Goal: Task Accomplishment & Management: Manage account settings

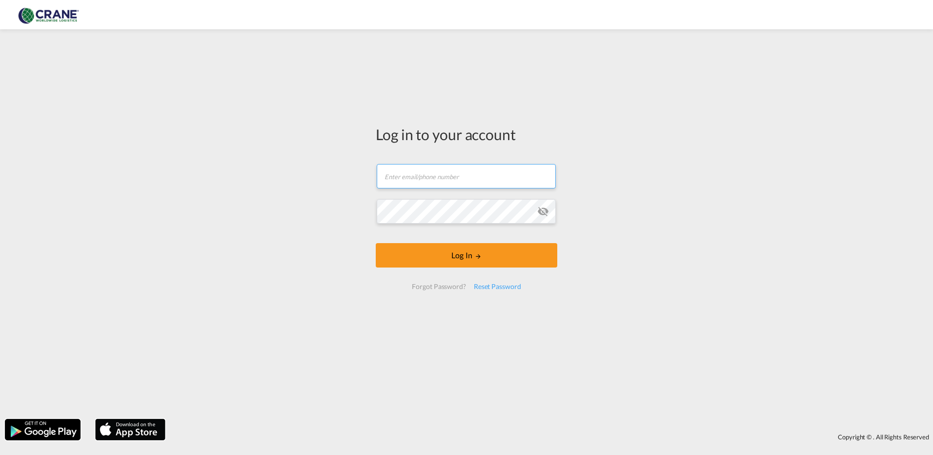
click at [452, 172] on input "text" at bounding box center [466, 176] width 179 height 24
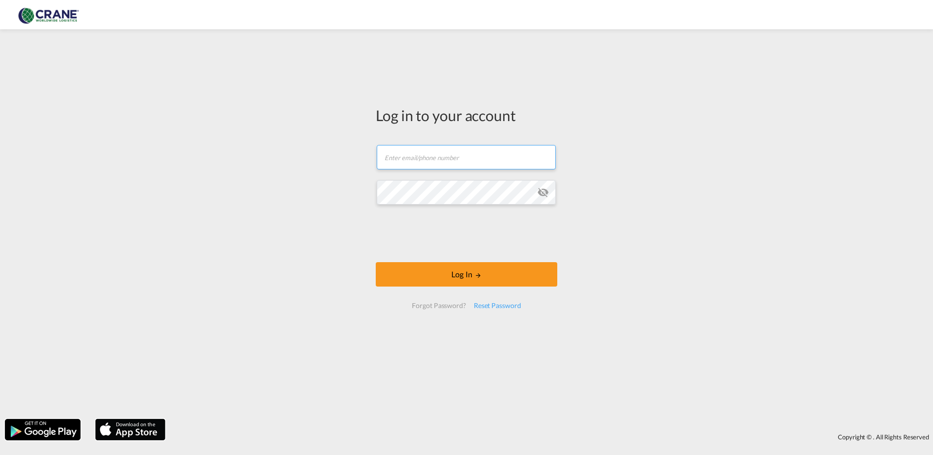
click at [461, 156] on input "text" at bounding box center [466, 157] width 179 height 24
type input "[PERSON_NAME][EMAIL_ADDRESS][DOMAIN_NAME]"
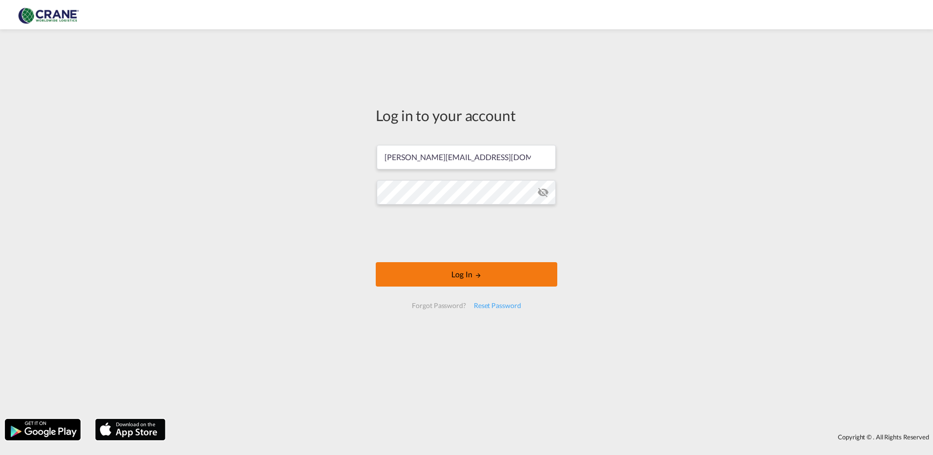
click at [454, 269] on button "Log In" at bounding box center [467, 274] width 182 height 24
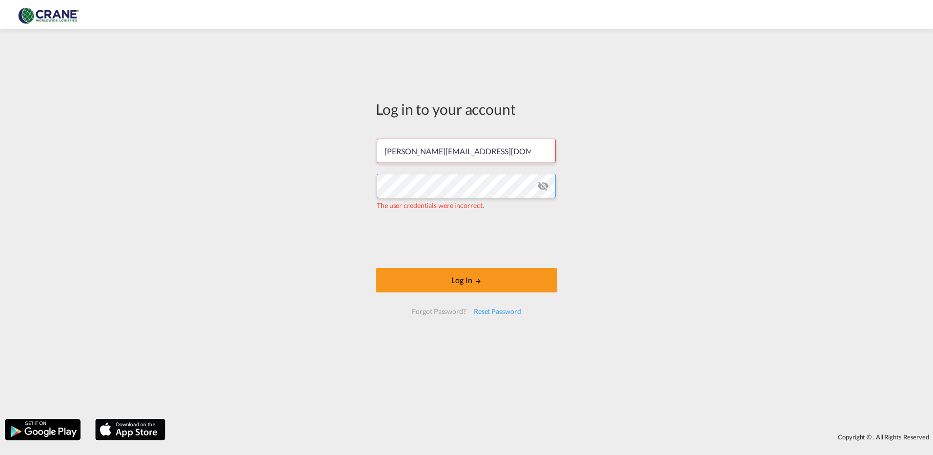
click at [324, 189] on div "Log in to your account diego.bello@craneww.com The user credentials were incorr…" at bounding box center [466, 224] width 933 height 380
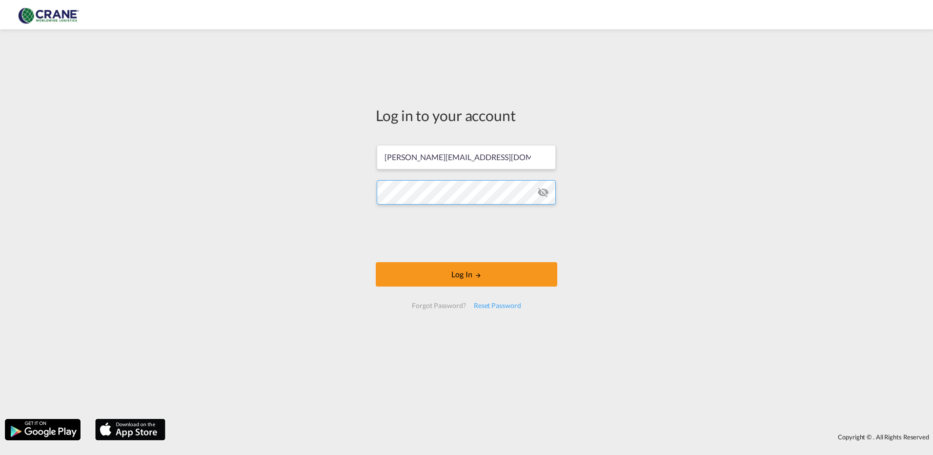
click at [376, 262] on button "Log In" at bounding box center [467, 274] width 182 height 24
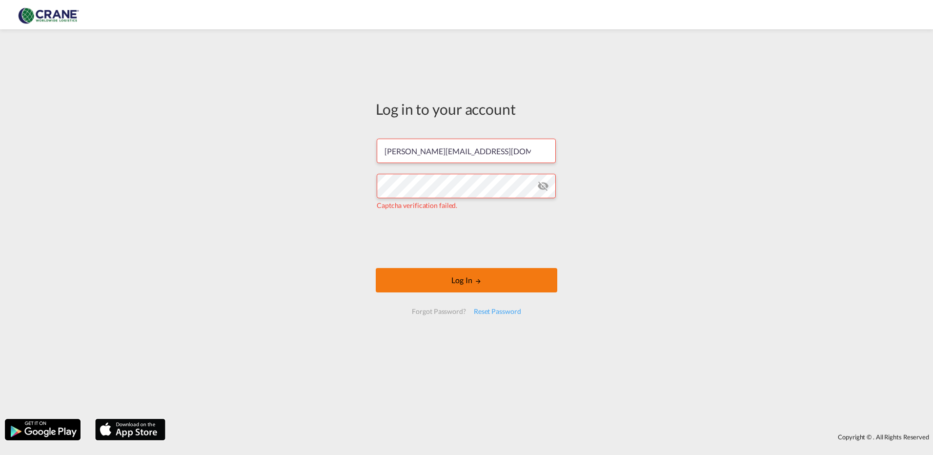
click at [484, 280] on button "Log In" at bounding box center [467, 280] width 182 height 24
click at [498, 307] on div "Reset Password" at bounding box center [497, 312] width 55 height 18
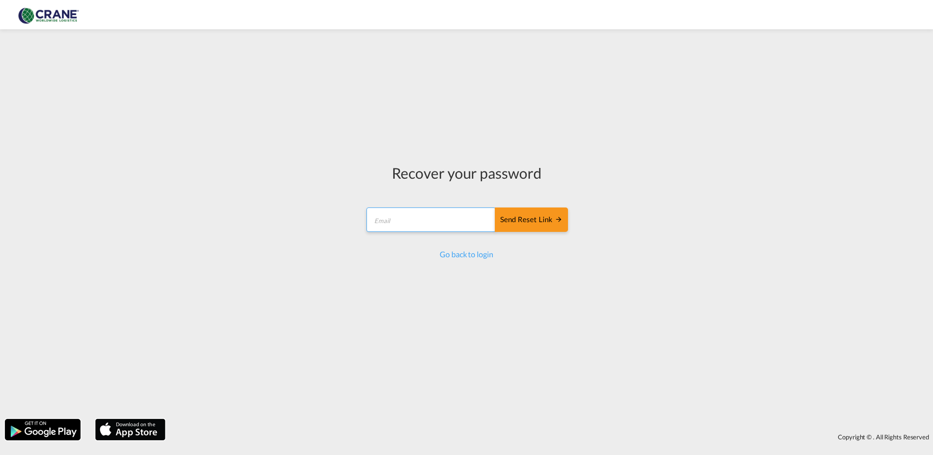
click at [417, 220] on input "email" at bounding box center [431, 219] width 129 height 24
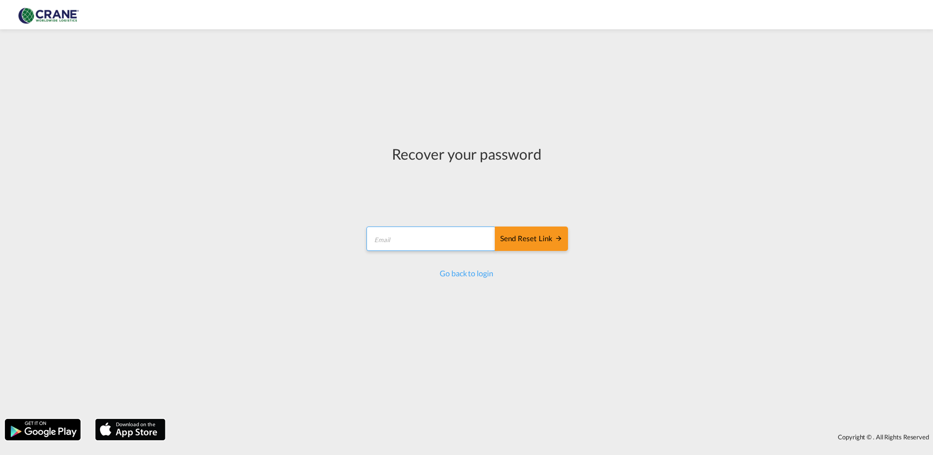
type input "[PERSON_NAME][EMAIL_ADDRESS][DOMAIN_NAME]"
click at [546, 241] on div "Send reset link" at bounding box center [531, 238] width 62 height 11
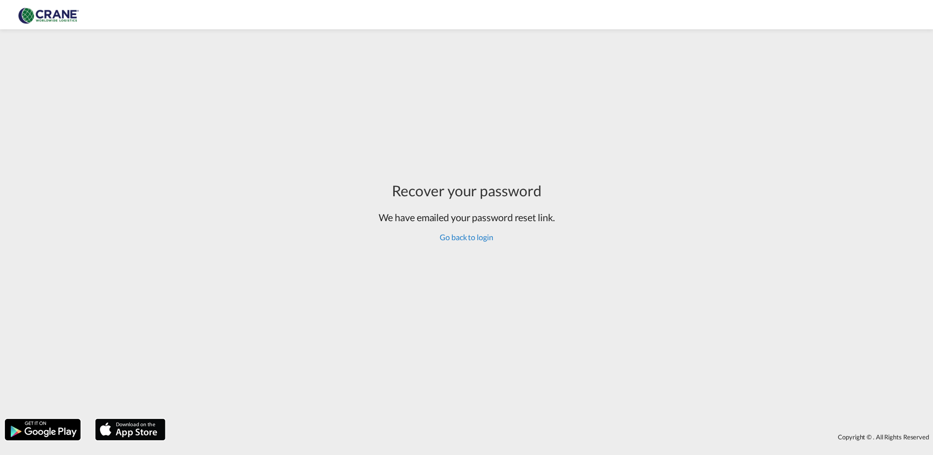
click at [483, 235] on link "Go back to login" at bounding box center [466, 236] width 53 height 9
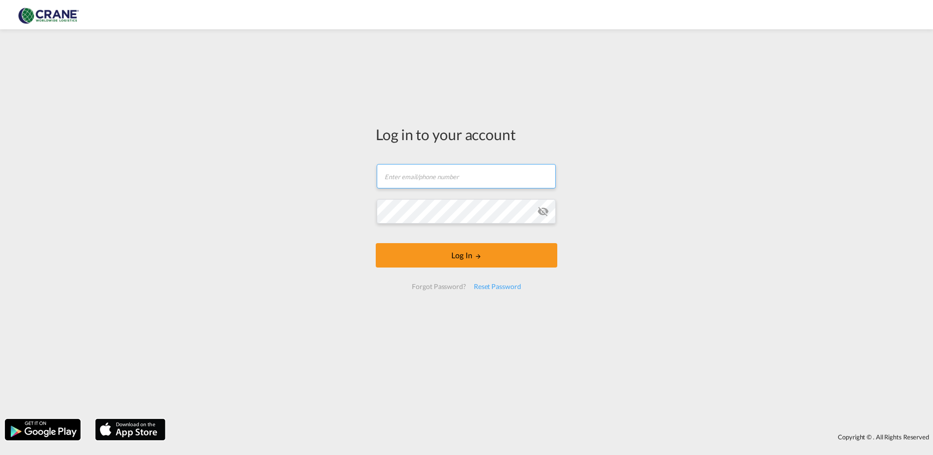
type input "[PERSON_NAME][EMAIL_ADDRESS][DOMAIN_NAME]"
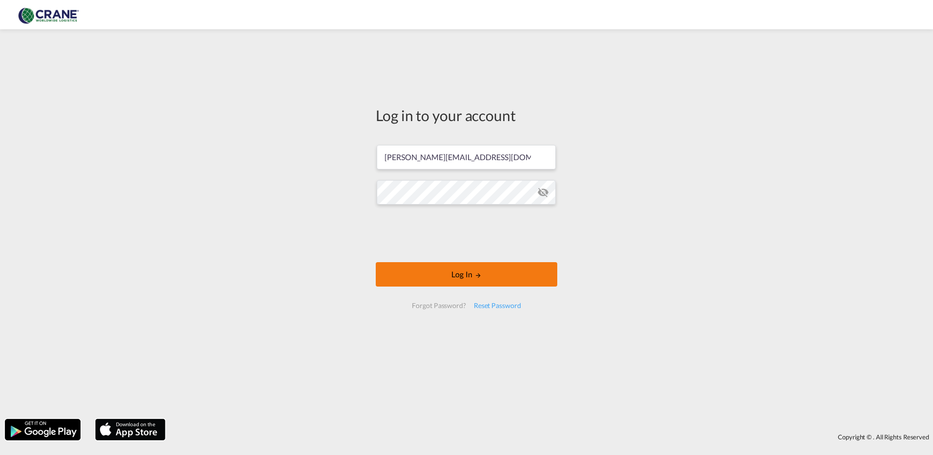
click at [435, 265] on button "Log In" at bounding box center [467, 274] width 182 height 24
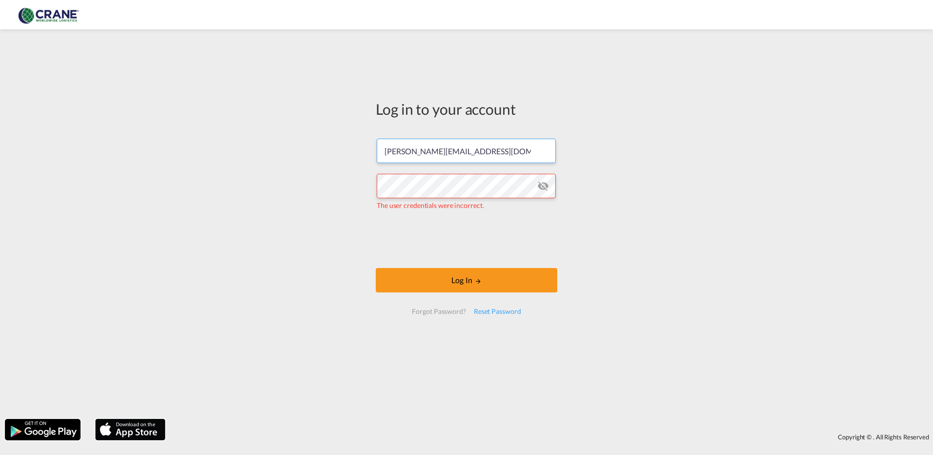
click at [385, 153] on input "[PERSON_NAME][EMAIL_ADDRESS][DOMAIN_NAME]" at bounding box center [466, 151] width 179 height 24
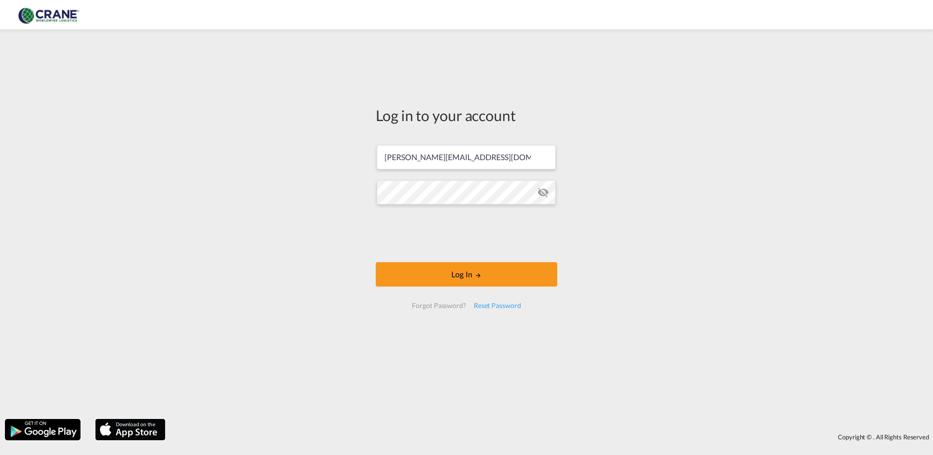
click at [548, 193] on md-icon "icon-eye-off" at bounding box center [543, 192] width 12 height 12
click at [422, 278] on button "Log In" at bounding box center [467, 274] width 182 height 24
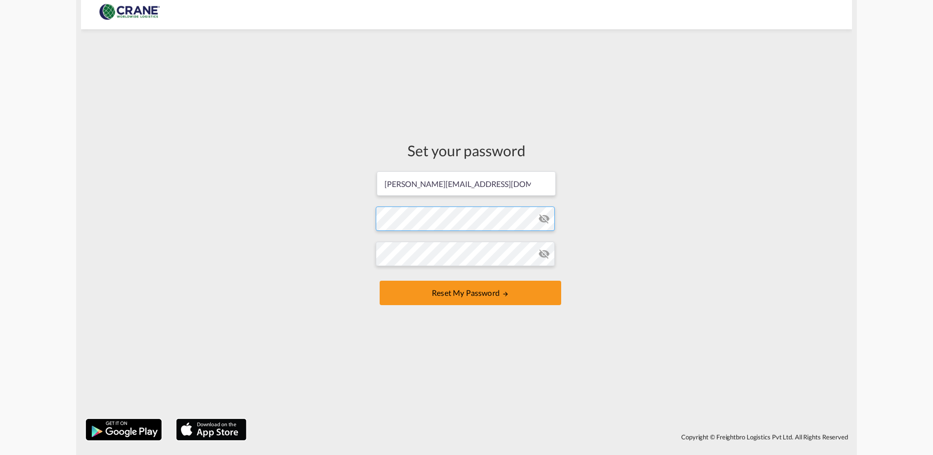
click at [410, 214] on form "[EMAIL_ADDRESS][DOMAIN_NAME] Password must contain the following: A special cha…" at bounding box center [467, 239] width 182 height 138
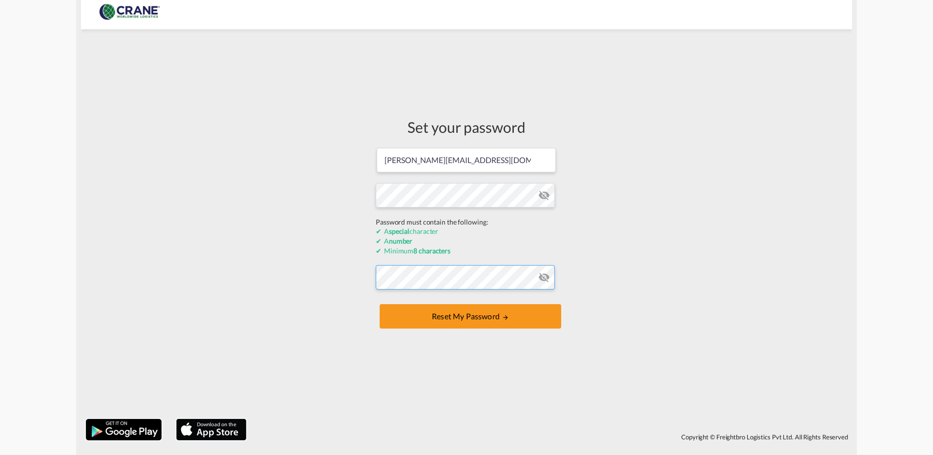
click at [400, 277] on form "[EMAIL_ADDRESS][DOMAIN_NAME] Password must contain the following: A special cha…" at bounding box center [467, 239] width 182 height 184
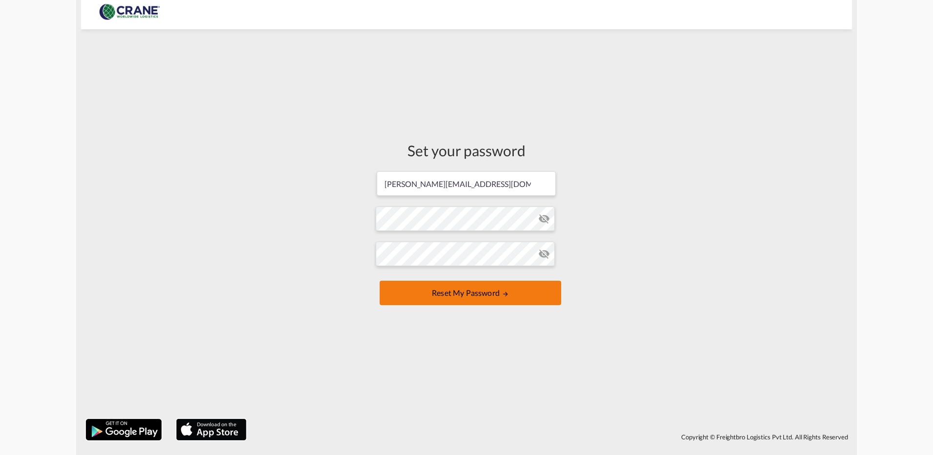
click at [427, 289] on button "Reset my password" at bounding box center [471, 293] width 182 height 24
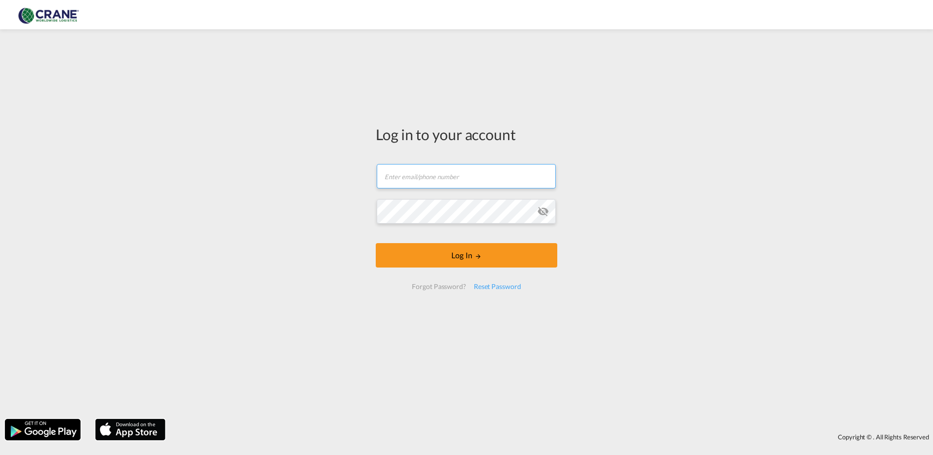
type input "[PERSON_NAME][EMAIL_ADDRESS][DOMAIN_NAME]"
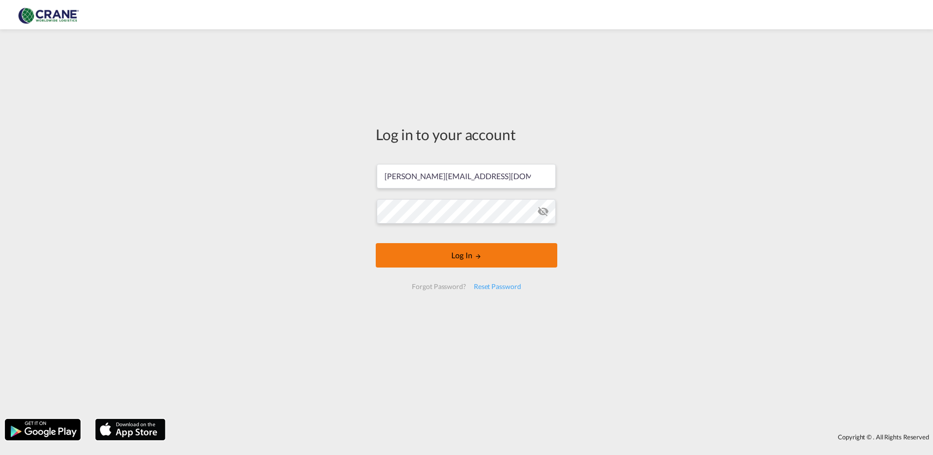
click at [467, 250] on button "Log In" at bounding box center [467, 255] width 182 height 24
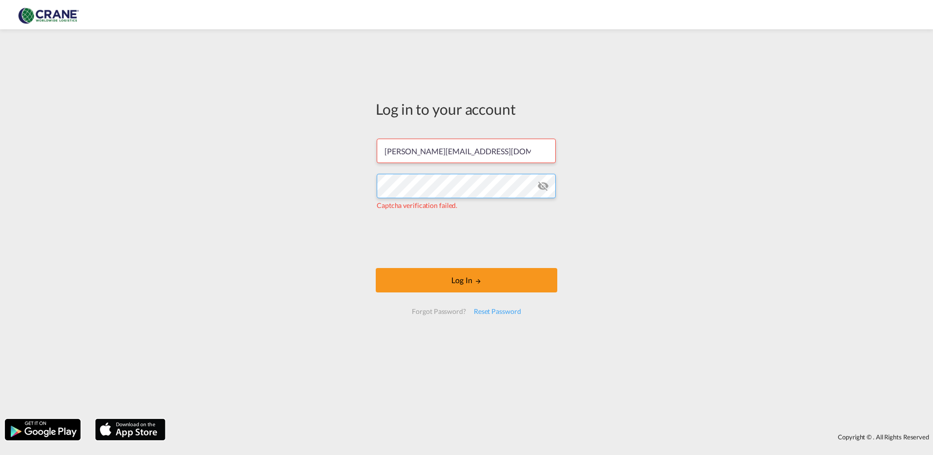
click at [194, 189] on div "Log in to your account [PERSON_NAME][EMAIL_ADDRESS][DOMAIN_NAME] Captcha verifi…" at bounding box center [466, 224] width 933 height 380
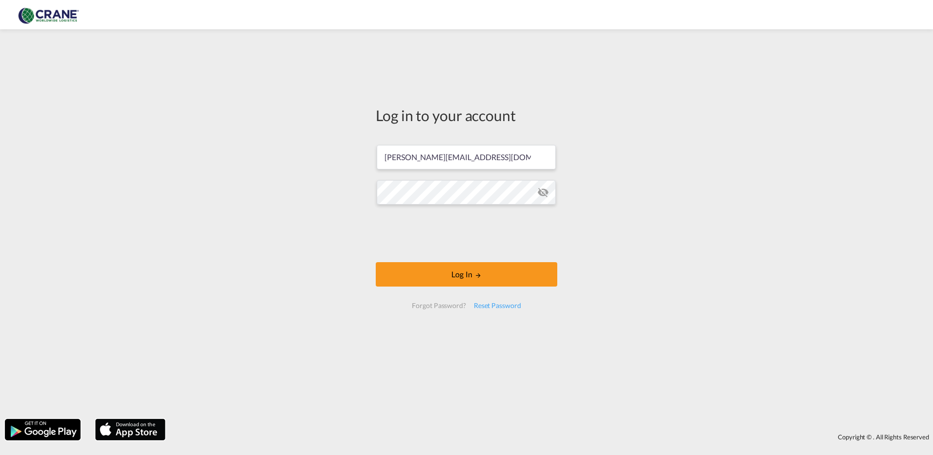
click at [545, 190] on md-icon "icon-eye-off" at bounding box center [543, 192] width 12 height 12
click at [426, 273] on button "Log In" at bounding box center [467, 274] width 182 height 24
type input "[PERSON_NAME][EMAIL_ADDRESS][DOMAIN_NAME]"
click at [542, 210] on form "diego.bello@craneww.com Email field is required Password field is required Log …" at bounding box center [467, 226] width 182 height 183
click at [546, 191] on md-icon "icon-eye-off" at bounding box center [543, 192] width 12 height 12
